Goal: Register for event/course

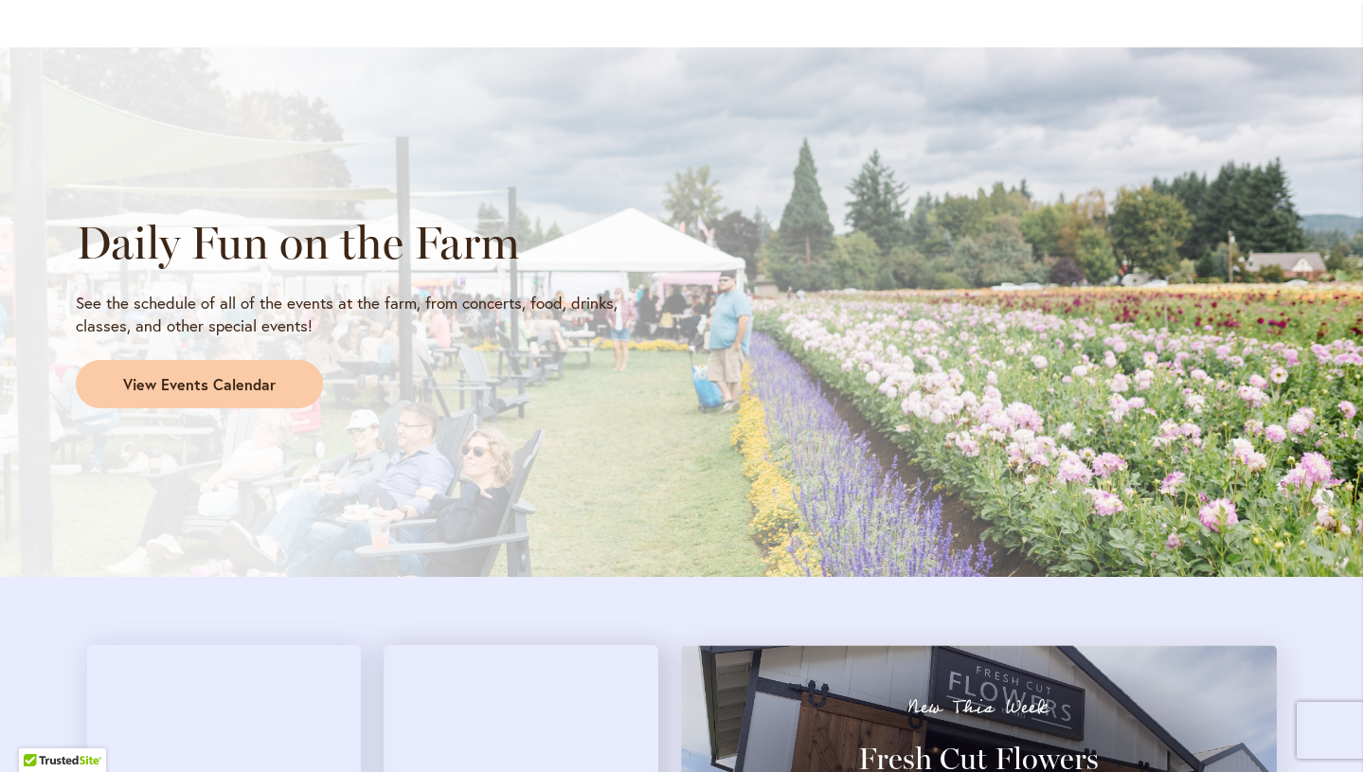
scroll to position [1570, 0]
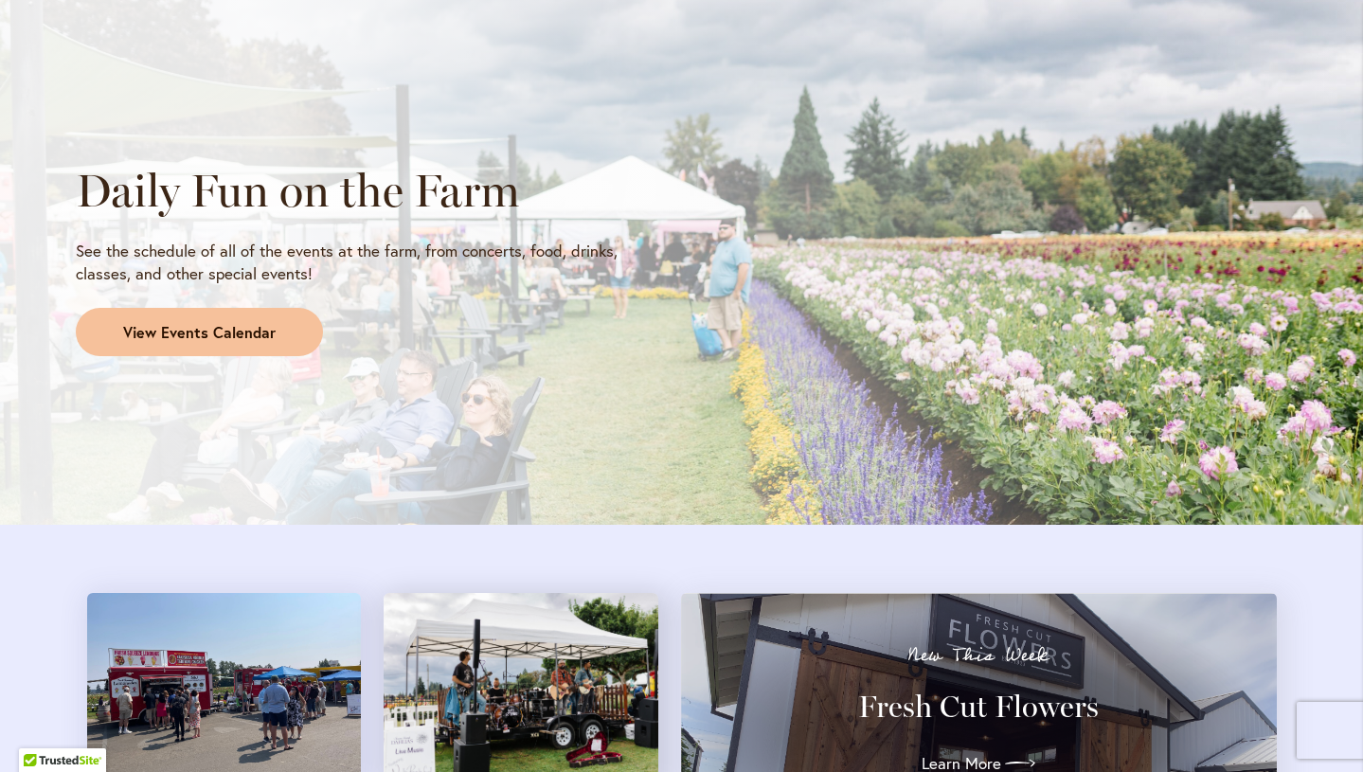
click at [248, 332] on span "View Events Calendar" at bounding box center [199, 333] width 153 height 22
click at [244, 328] on span "View Events Calendar" at bounding box center [199, 333] width 153 height 22
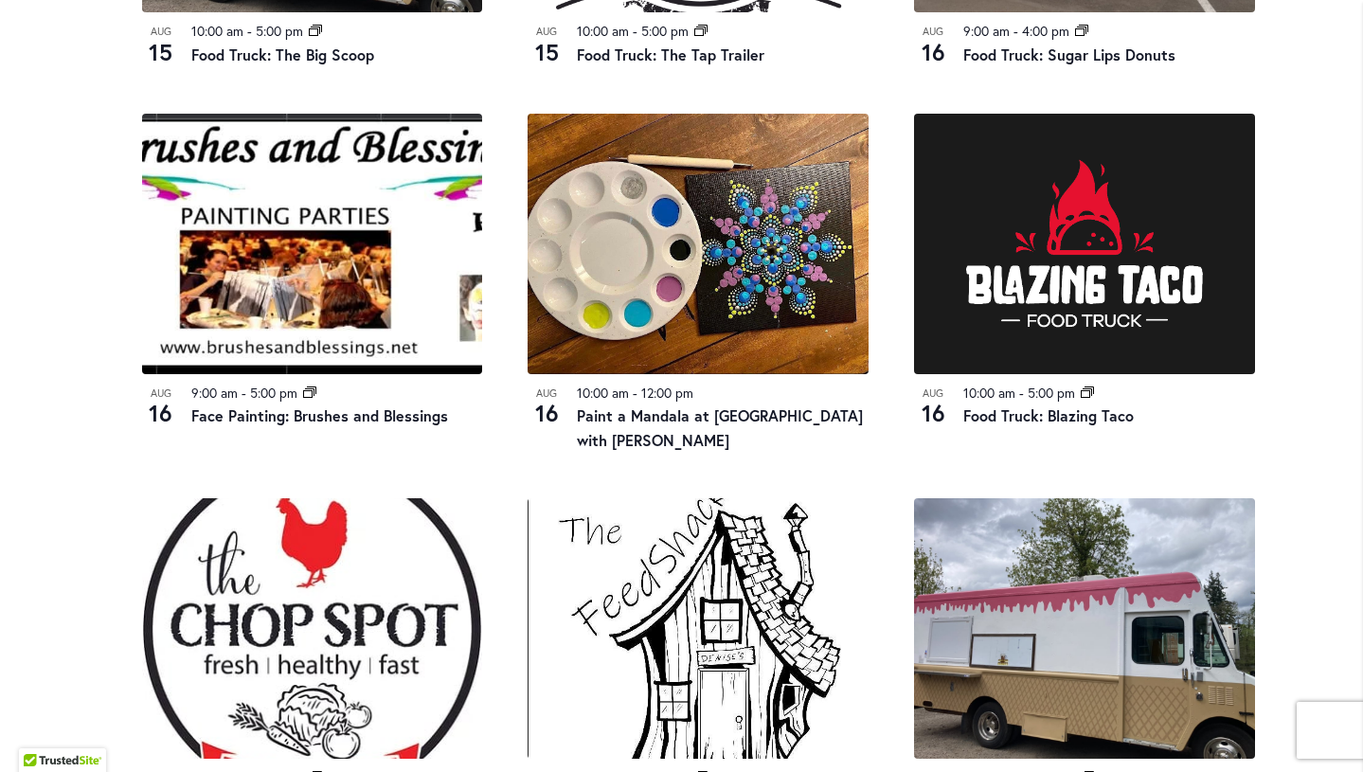
scroll to position [1683, 0]
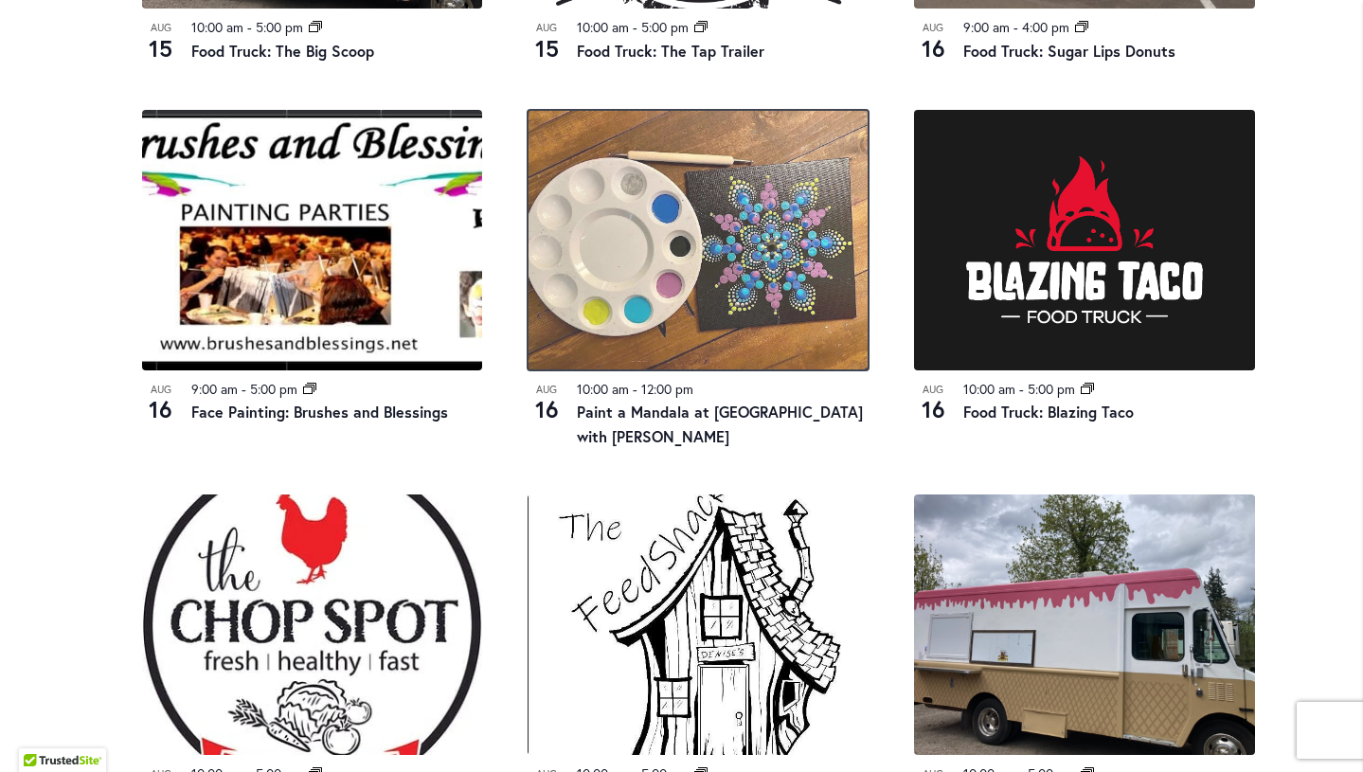
click at [737, 289] on img at bounding box center [698, 240] width 341 height 260
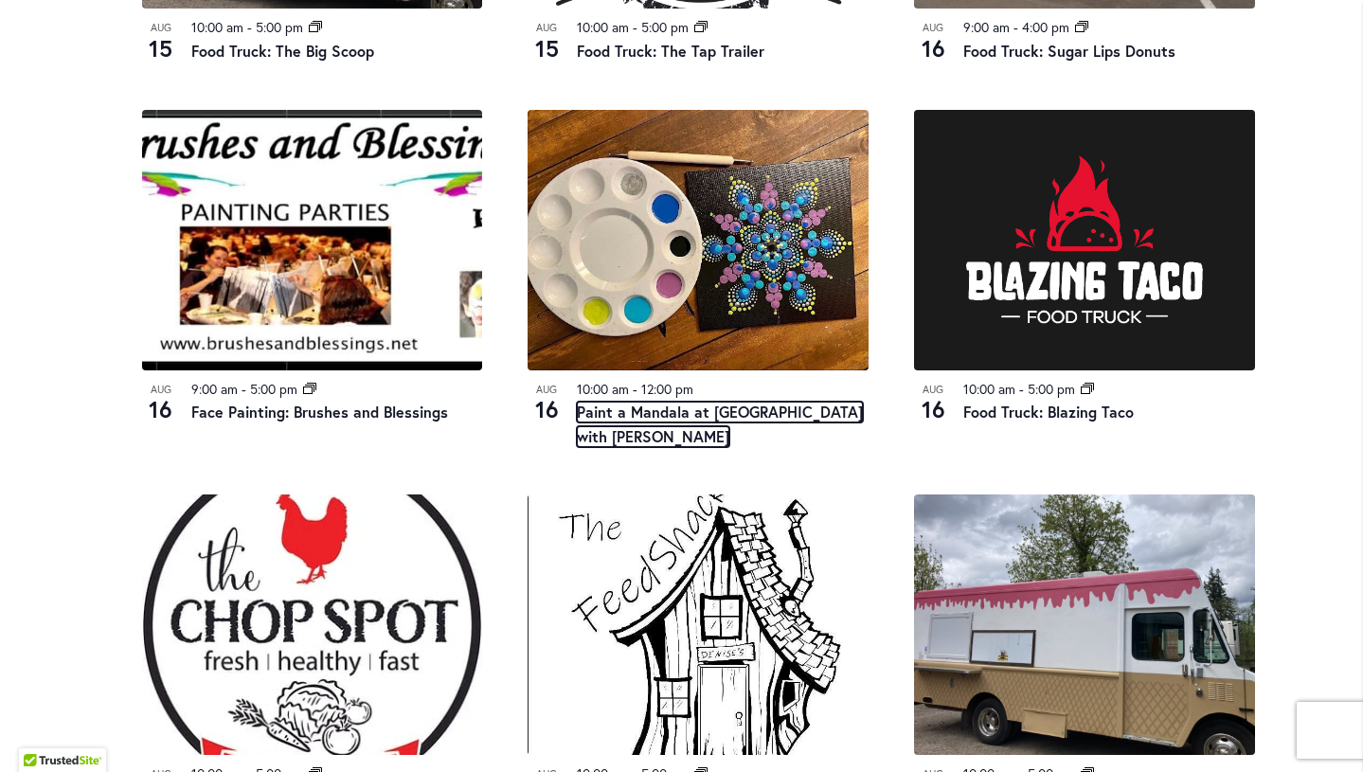
click at [650, 427] on link "Paint a Mandala at [GEOGRAPHIC_DATA] with [PERSON_NAME]" at bounding box center [720, 424] width 286 height 45
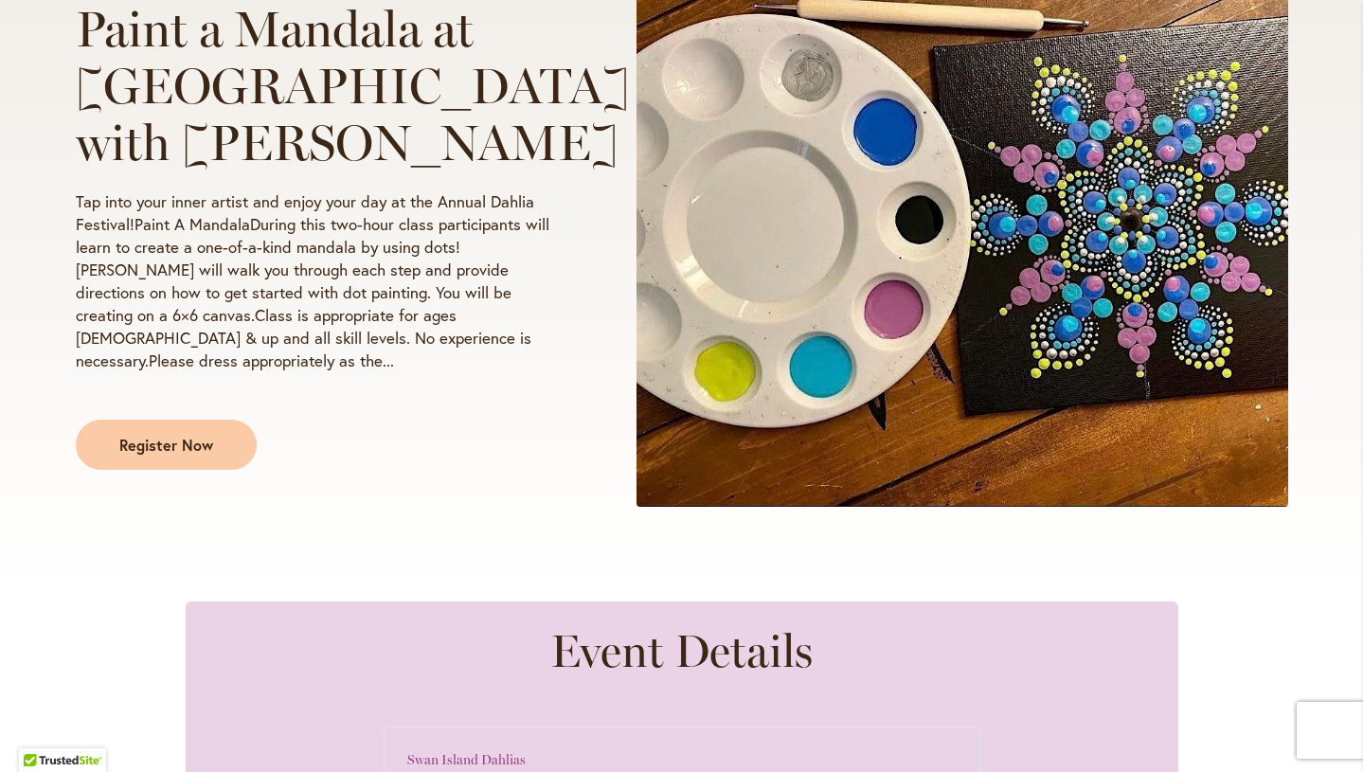
scroll to position [324, 0]
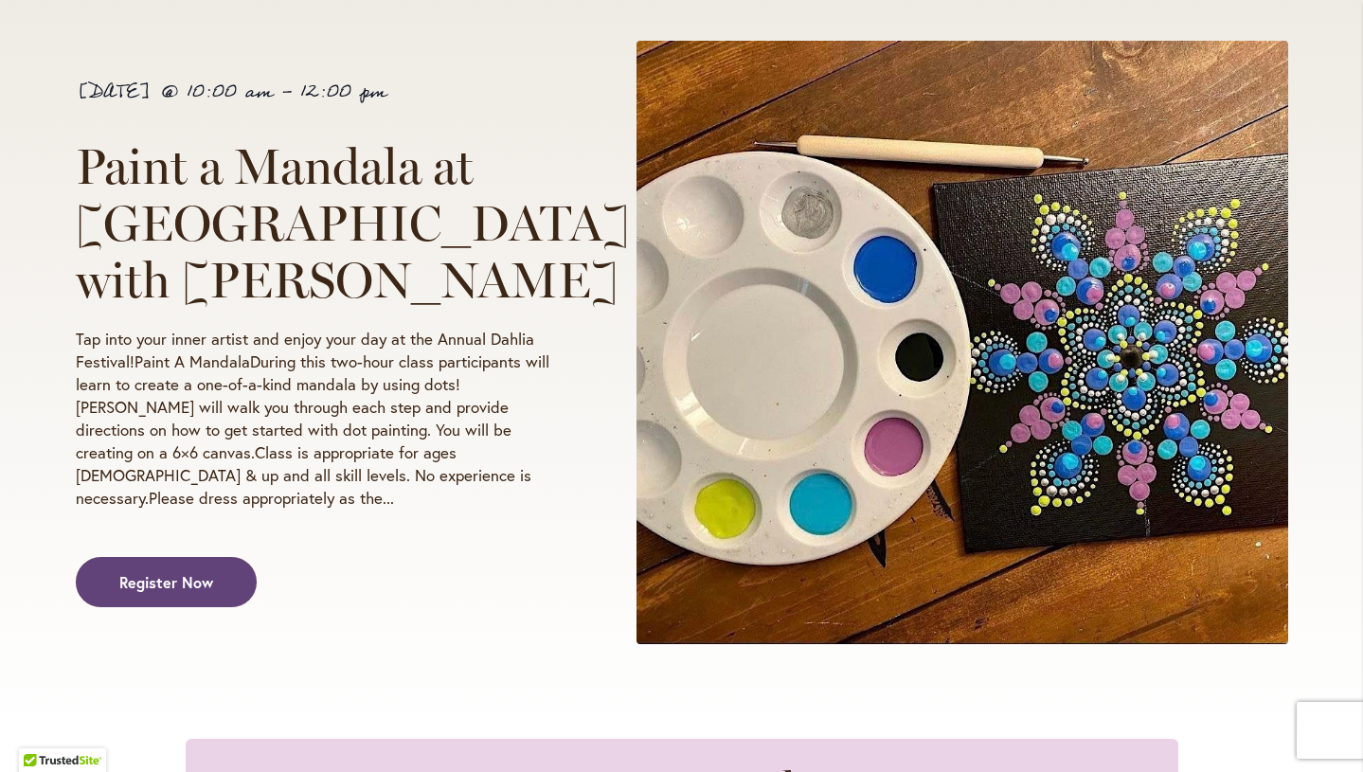
click at [213, 571] on span "Register Now" at bounding box center [166, 582] width 94 height 22
